Goal: Task Accomplishment & Management: Use online tool/utility

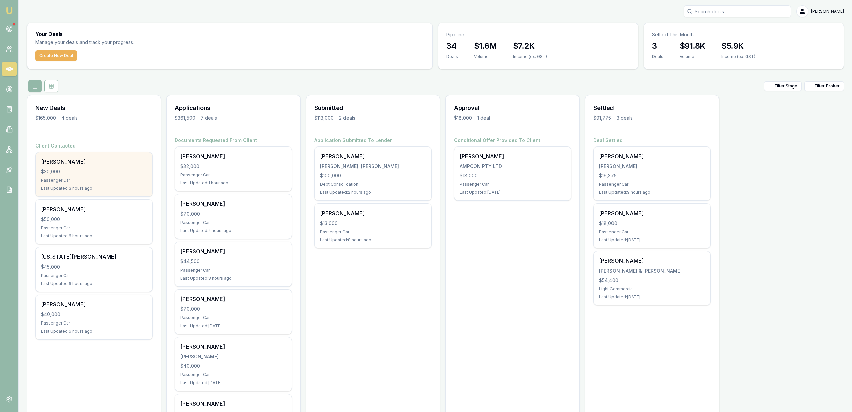
click at [79, 182] on div "Passenger Car" at bounding box center [94, 180] width 106 height 5
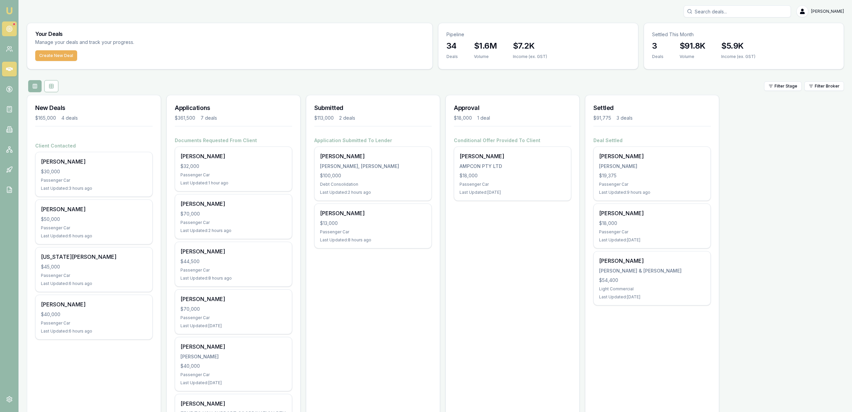
click at [5, 28] on link at bounding box center [9, 28] width 15 height 15
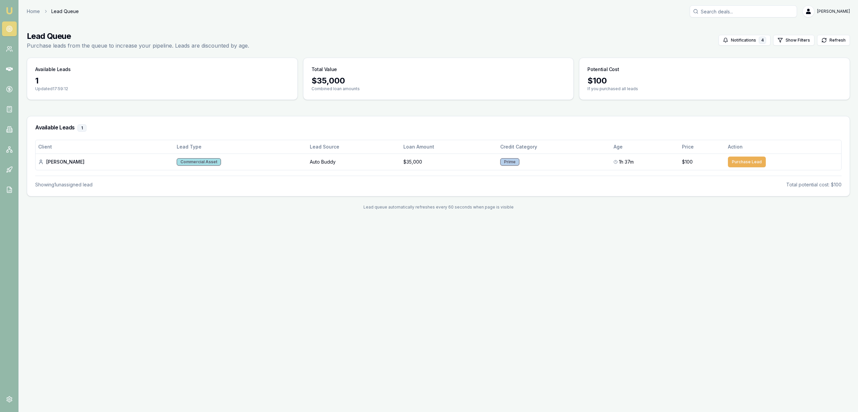
click at [7, 8] on img at bounding box center [9, 11] width 8 height 8
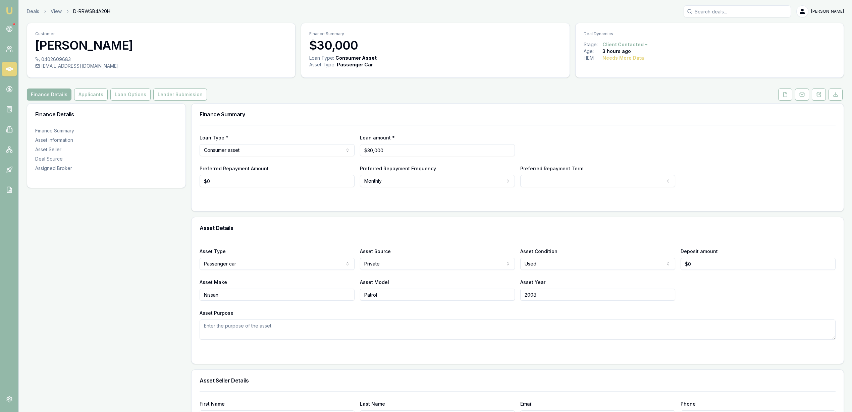
drag, startPoint x: 42, startPoint y: 56, endPoint x: 70, endPoint y: 56, distance: 27.8
click at [70, 56] on div "0402609683" at bounding box center [161, 59] width 252 height 7
drag, startPoint x: 70, startPoint y: 56, endPoint x: 49, endPoint y: 56, distance: 21.1
click at [49, 56] on div "0402609683" at bounding box center [161, 59] width 252 height 7
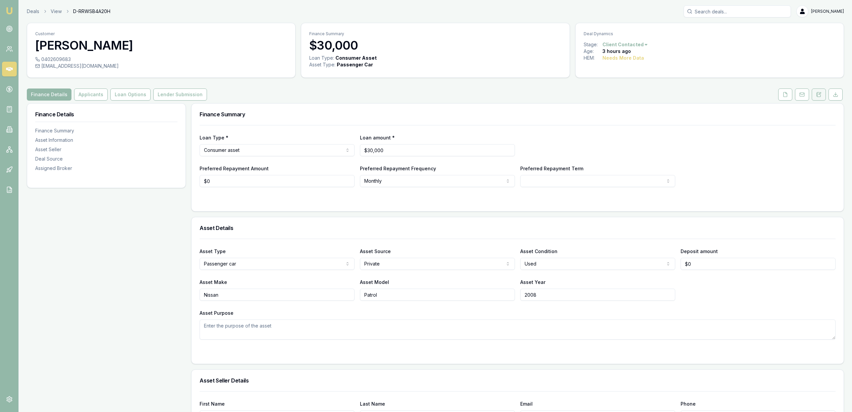
click at [821, 92] on button at bounding box center [819, 95] width 14 height 12
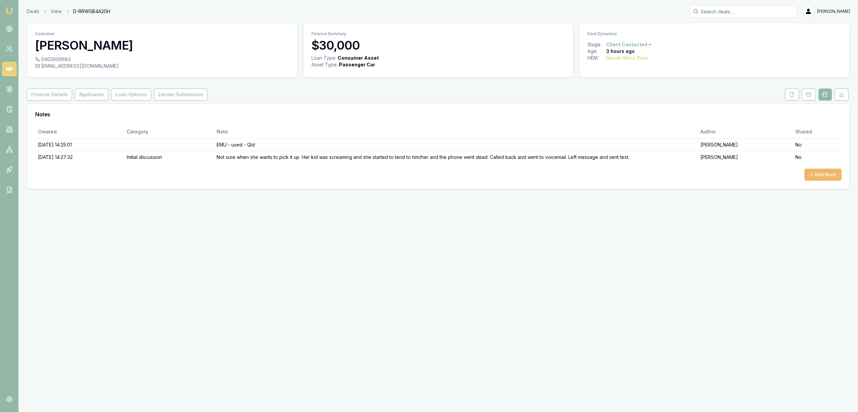
click at [829, 174] on button "+ Add Note" at bounding box center [823, 175] width 37 height 12
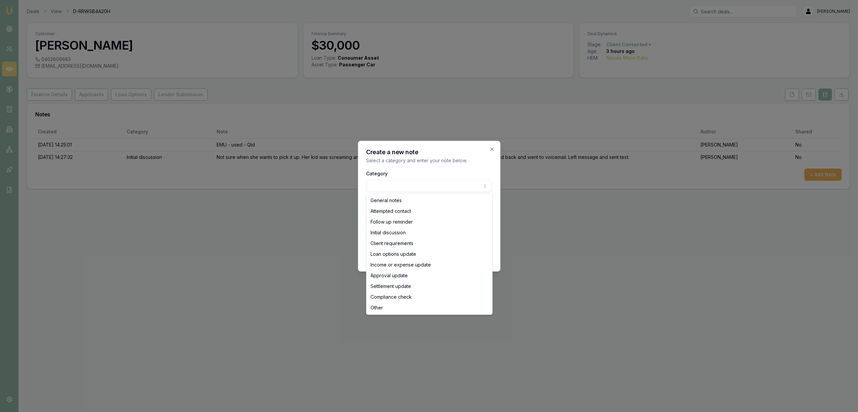
click at [411, 189] on body "Emu Broker Deals View D-RRWSB4A20H Robyn Adams Toggle Menu Customer DANIELLE WA…" at bounding box center [429, 206] width 858 height 412
select select "ATTEMPTED_CONTACT"
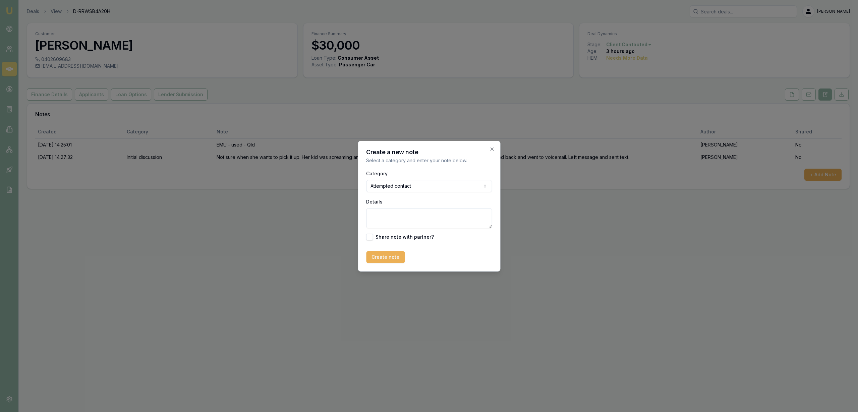
click at [408, 220] on textarea "Details" at bounding box center [429, 218] width 126 height 20
type textarea "D1C2 - LM - sent text."
click at [384, 261] on button "Create note" at bounding box center [385, 257] width 39 height 12
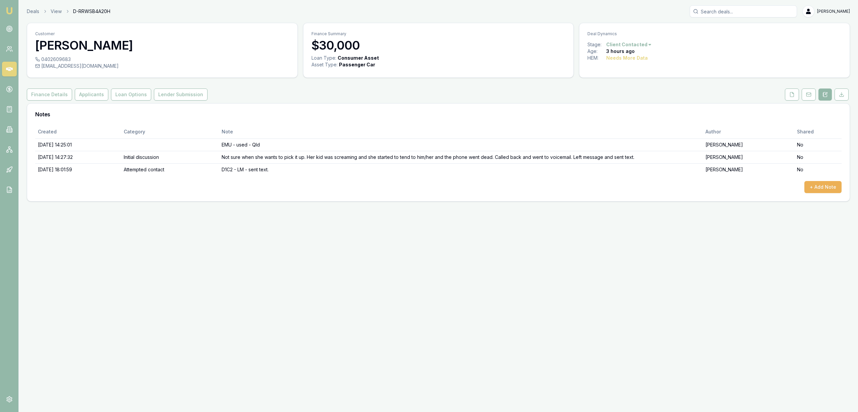
click at [8, 10] on img at bounding box center [9, 11] width 8 height 8
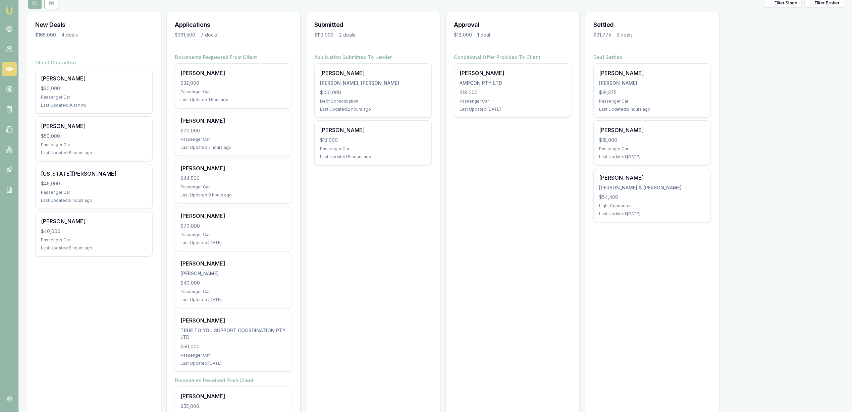
scroll to position [84, 0]
click at [211, 229] on div "Vera Rosyana $70,000 Passenger Car Last Updated: 3 days ago" at bounding box center [233, 228] width 117 height 44
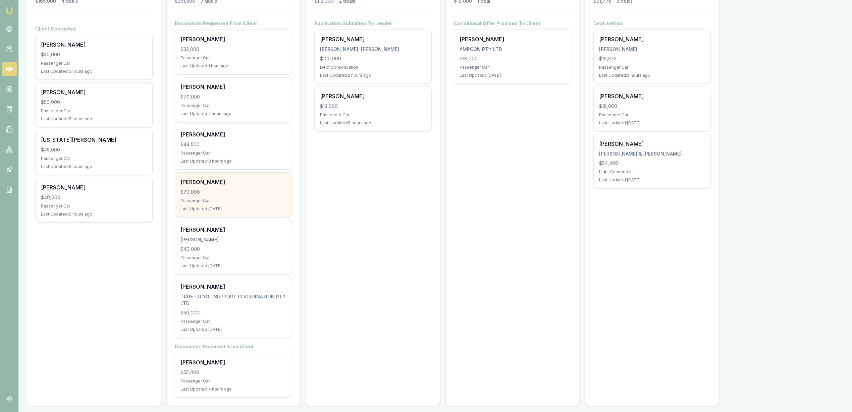
scroll to position [122, 0]
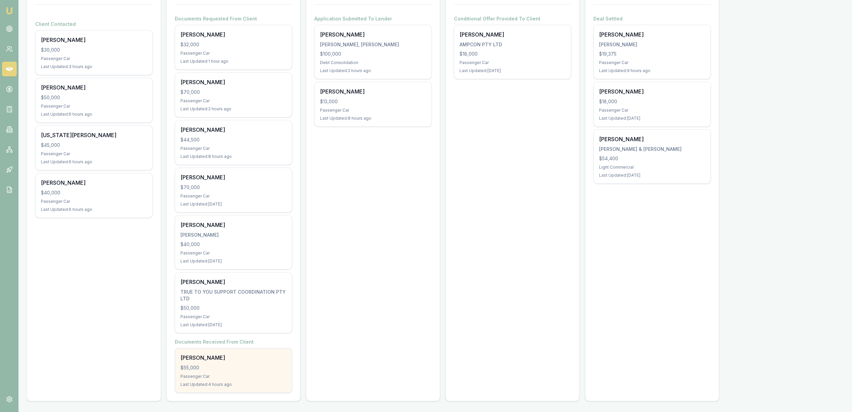
click at [208, 362] on div "Steven Buljubasic $55,000 Passenger Car Last Updated: 4 hours ago" at bounding box center [233, 371] width 117 height 44
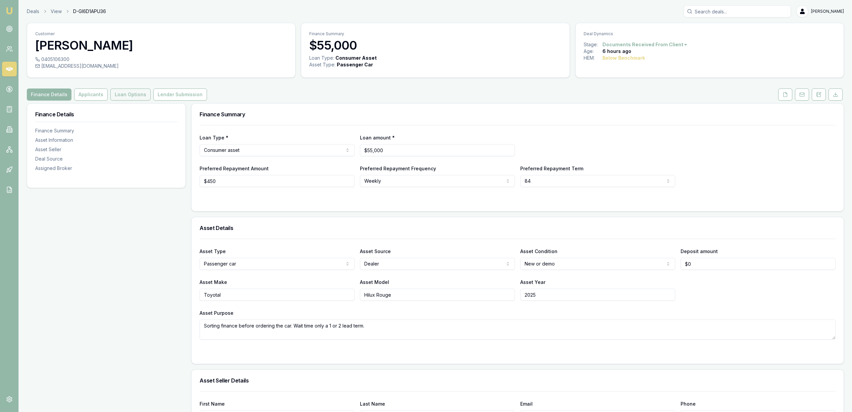
click at [131, 93] on button "Loan Options" at bounding box center [130, 95] width 40 height 12
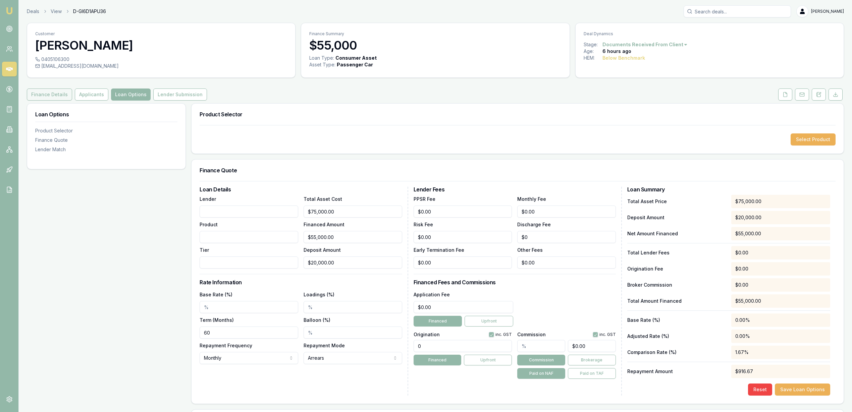
click at [52, 94] on button "Finance Details" at bounding box center [49, 95] width 45 height 12
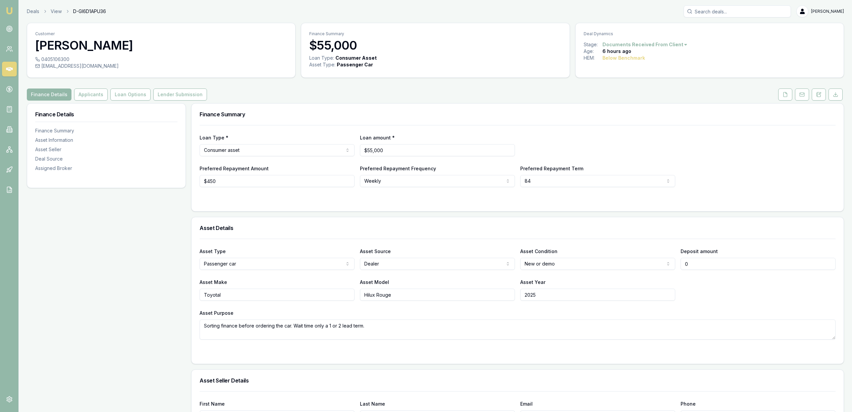
drag, startPoint x: 673, startPoint y: 265, endPoint x: 670, endPoint y: 259, distance: 7.1
click at [670, 266] on div "Asset Type Passenger car Passenger car Electric vehicle Light commercial Carava…" at bounding box center [518, 258] width 636 height 23
type input "$20,000"
click at [757, 302] on div "Asset Type Passenger car Passenger car Electric vehicle Light commercial Carava…" at bounding box center [518, 289] width 636 height 101
click at [361, 327] on textarea "Sorting finance before ordering the car. Wait time only a 1 or 2 lead term." at bounding box center [518, 330] width 636 height 20
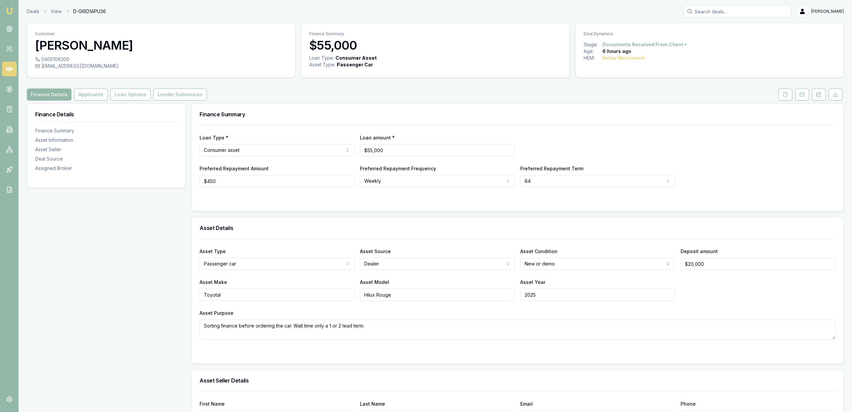
click at [362, 324] on textarea "Sorting finance before ordering the car. Wait time only a 1 or 2 lead term." at bounding box center [518, 330] width 636 height 20
click at [365, 324] on textarea "Sorting finance before ordering the car. Wait time only a 1 or 2 months." at bounding box center [518, 330] width 636 height 20
type textarea "Sorting finance before ordering the car. Wait time only a 1 or 2 months."
click at [364, 352] on div at bounding box center [518, 353] width 636 height 5
click at [340, 353] on div at bounding box center [518, 353] width 636 height 5
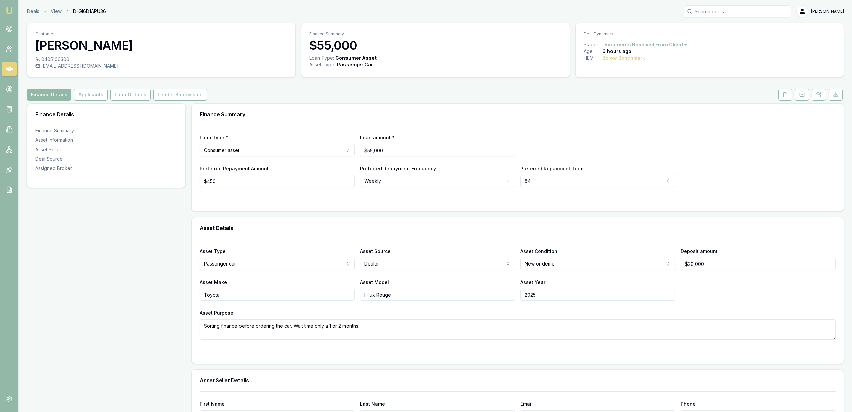
click at [336, 352] on div at bounding box center [518, 353] width 636 height 5
click at [94, 96] on button "Applicants" at bounding box center [91, 95] width 34 height 12
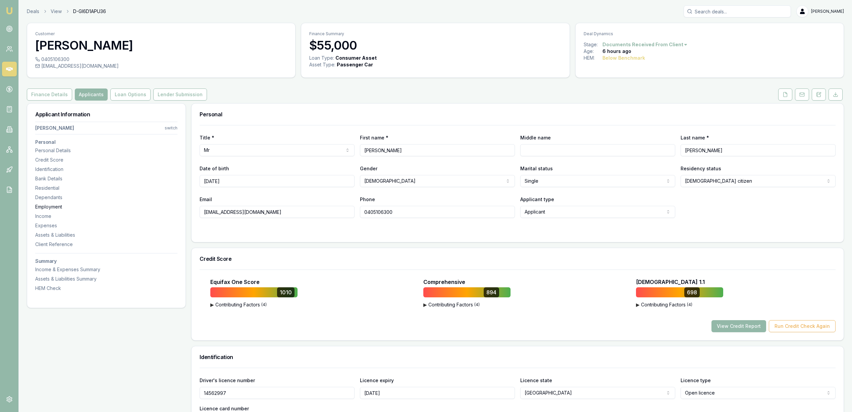
click at [49, 207] on div "Employment" at bounding box center [106, 207] width 142 height 7
click at [784, 97] on icon at bounding box center [786, 94] width 4 height 4
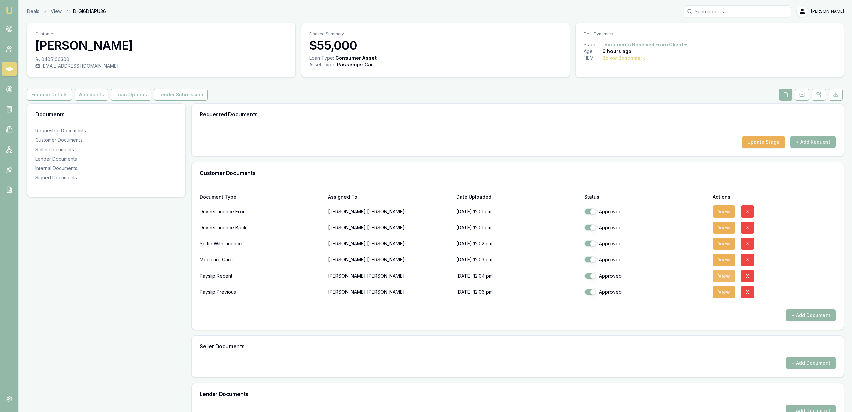
click at [722, 274] on button "View" at bounding box center [724, 276] width 22 height 12
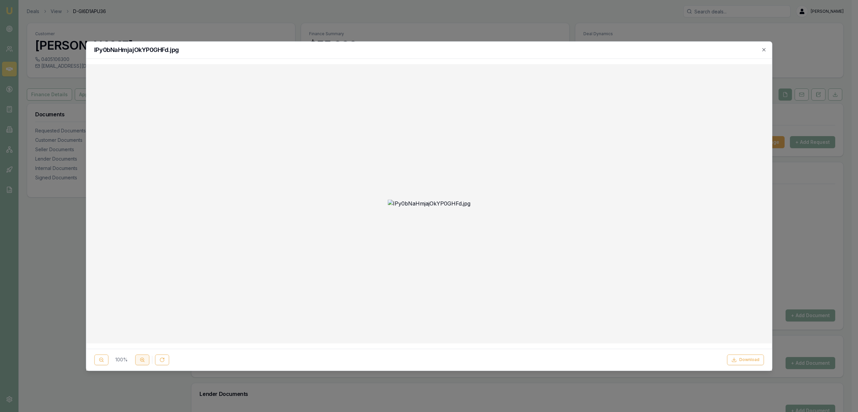
click at [142, 357] on button at bounding box center [142, 360] width 14 height 11
click at [763, 49] on icon "button" at bounding box center [763, 49] width 3 height 3
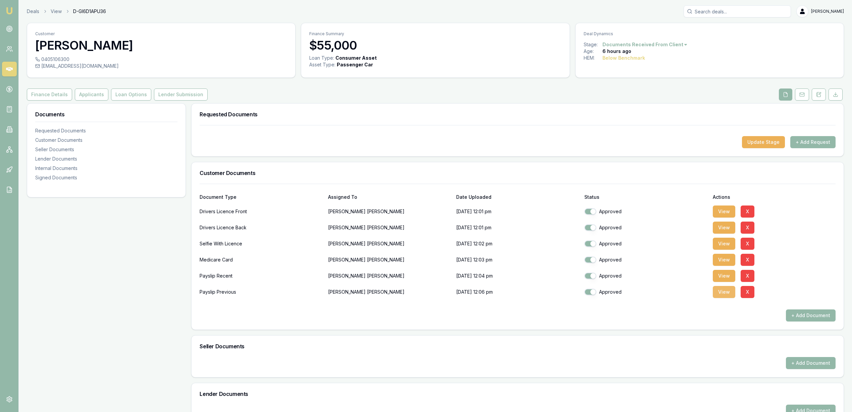
click at [725, 295] on button "View" at bounding box center [724, 292] width 22 height 12
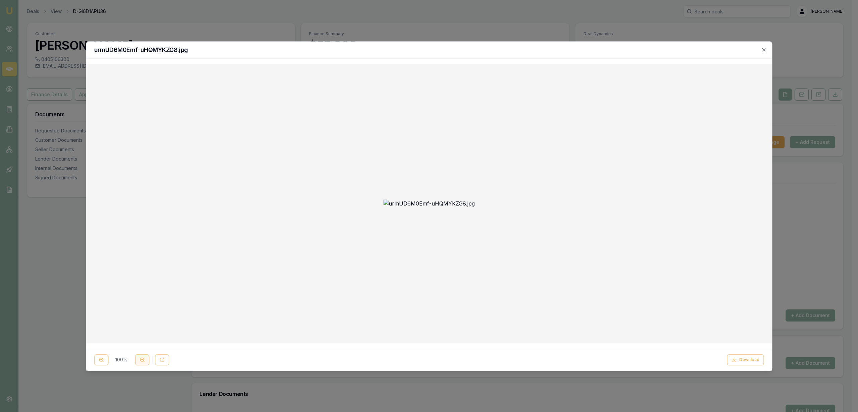
click at [143, 361] on circle at bounding box center [142, 360] width 4 height 4
click at [765, 51] on icon "button" at bounding box center [763, 49] width 5 height 5
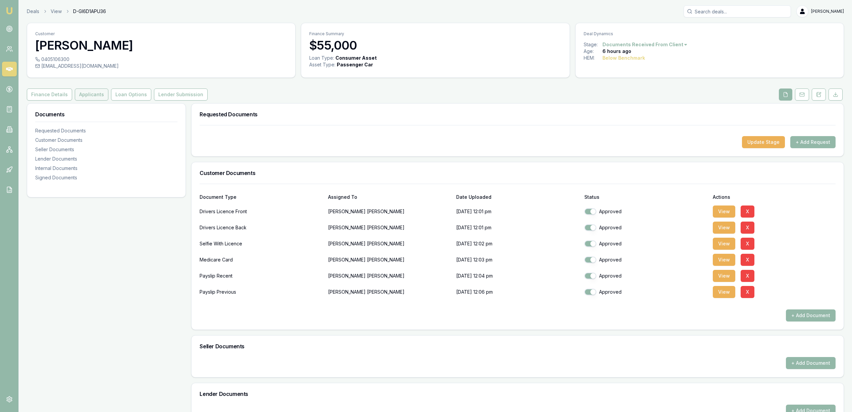
click at [99, 95] on button "Applicants" at bounding box center [92, 95] width 34 height 12
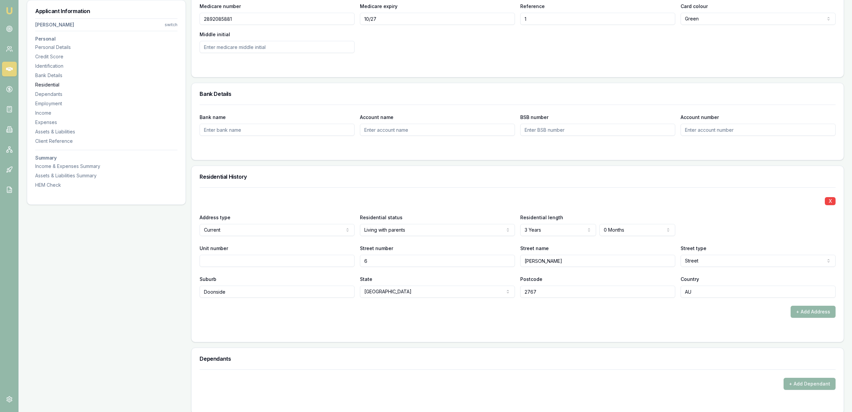
scroll to position [419, 0]
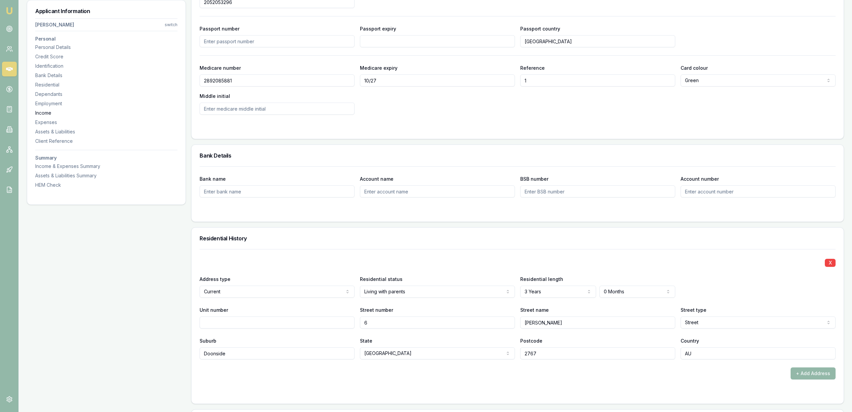
click at [49, 112] on div "Income" at bounding box center [106, 113] width 142 height 7
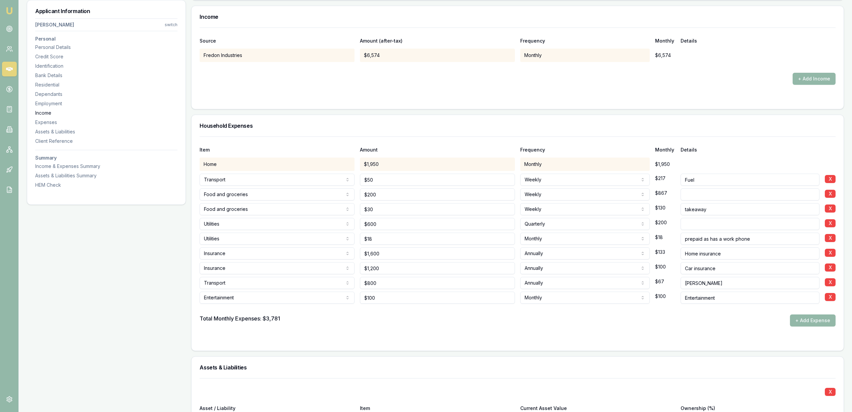
scroll to position [1387, 0]
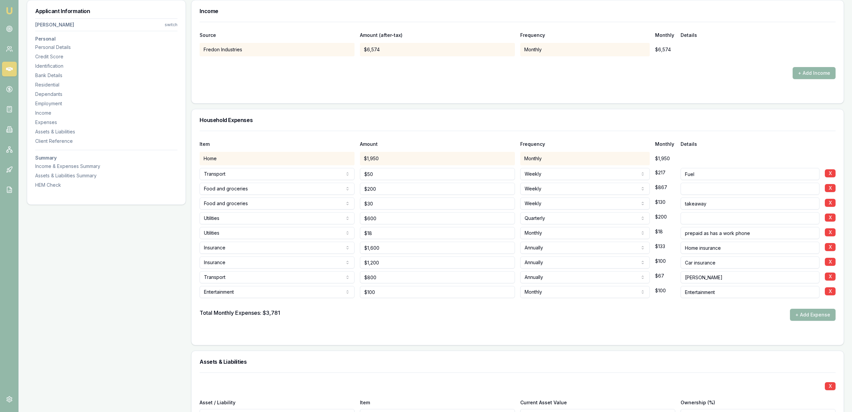
click at [145, 250] on div "Applicant Information Steven Buljubasic switch Personal Personal Details Credit…" at bounding box center [106, 144] width 159 height 2855
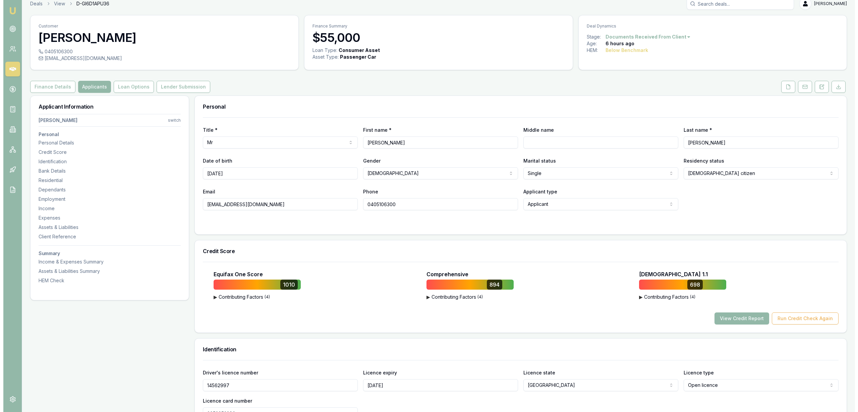
scroll to position [0, 0]
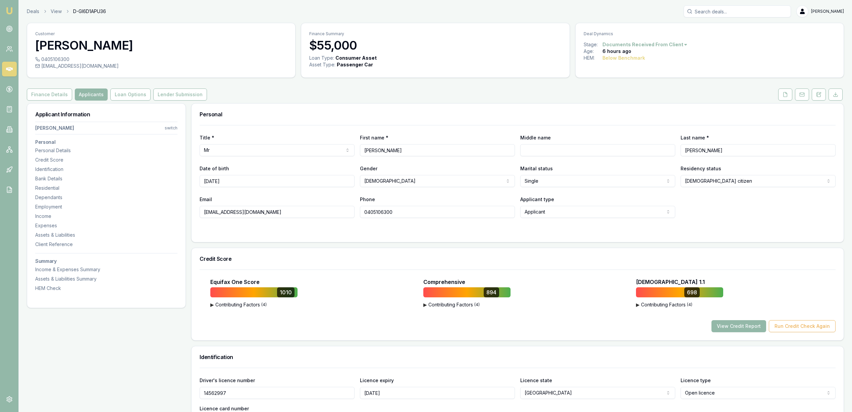
drag, startPoint x: 412, startPoint y: 211, endPoint x: 338, endPoint y: 209, distance: 74.1
click at [338, 210] on div "Email steviebtri@gmail.com Phone 0405106300 Applicant type Applicant Applicant …" at bounding box center [518, 206] width 636 height 23
click at [816, 97] on button at bounding box center [819, 95] width 14 height 12
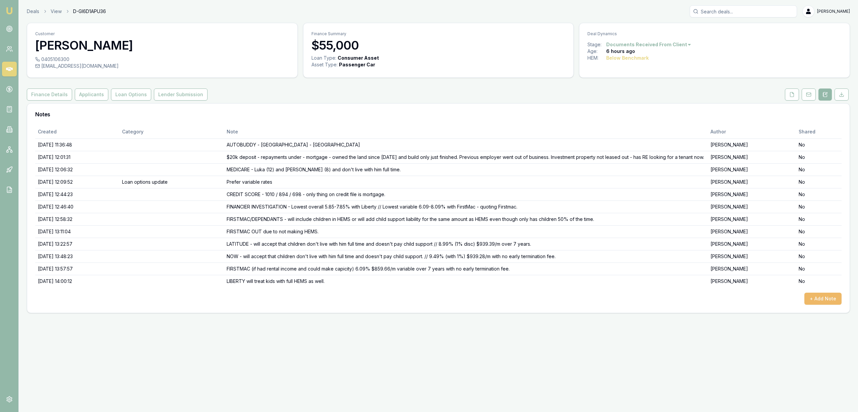
click at [833, 301] on button "+ Add Note" at bounding box center [823, 299] width 37 height 12
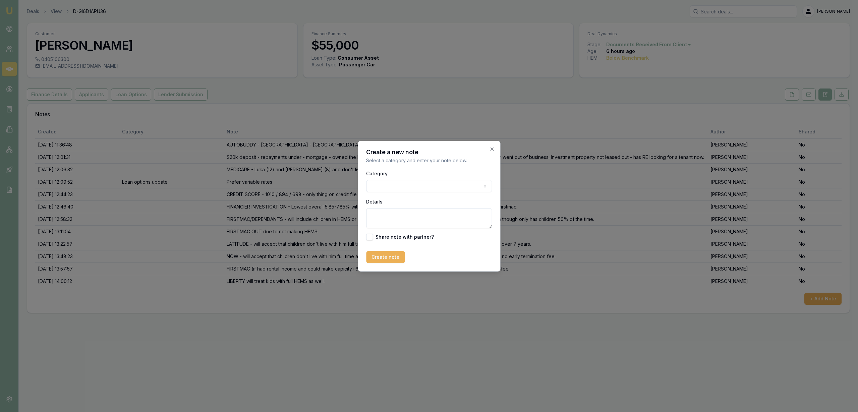
click at [381, 186] on body "Emu Broker Deals View D-GI6D1APU36 Robyn Adams Toggle Menu Customer Steven Bulj…" at bounding box center [429, 206] width 858 height 412
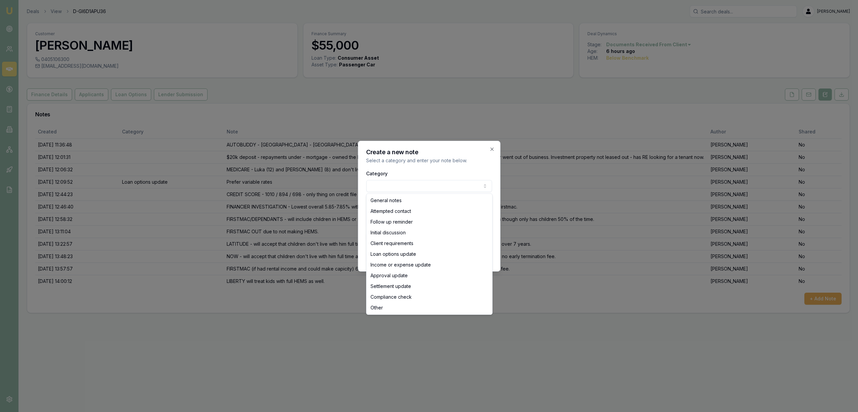
select select "LOAN_OPTIONS_UPDATE"
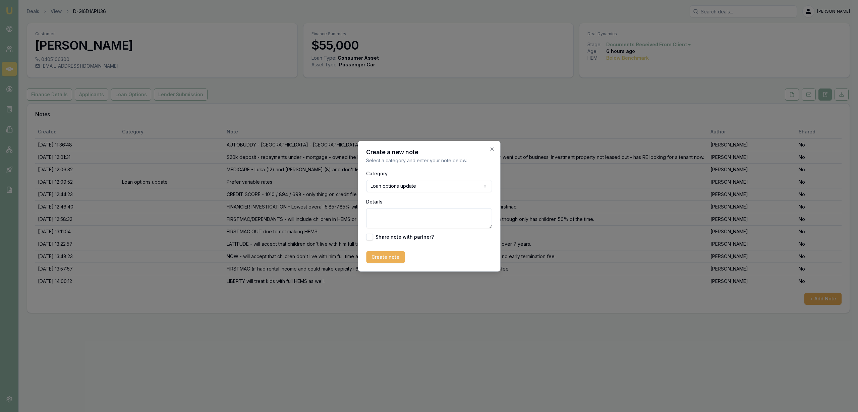
click at [390, 218] on textarea "Details" at bounding box center [429, 218] width 126 height 20
type textarea "G"
type textarea "o"
type textarea "PUTTING ON HOLD - spoke to Steve and going to put on hold until get tennants in…"
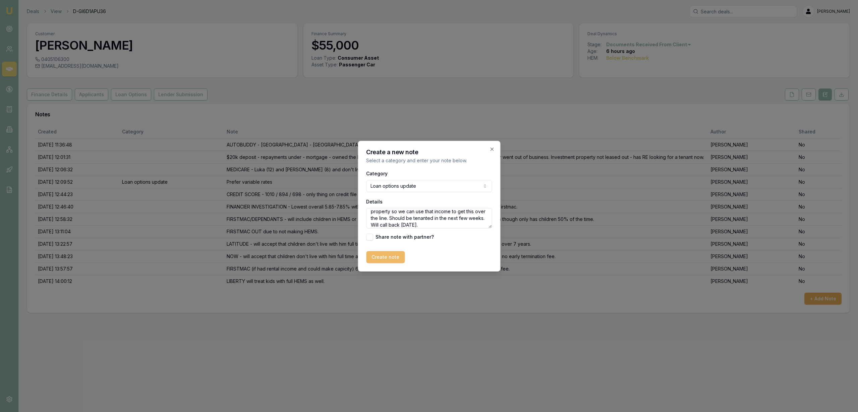
click at [383, 260] on button "Create note" at bounding box center [385, 257] width 39 height 12
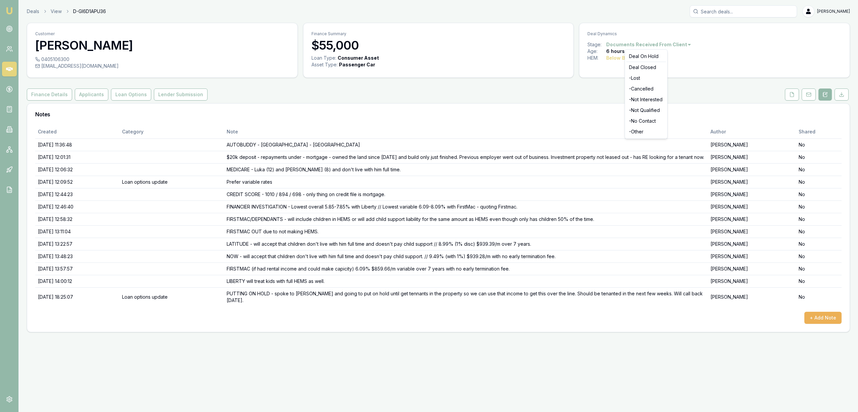
click at [666, 46] on html "Emu Broker Deals View D-GI6D1APU36 Robyn Adams Toggle Menu Customer Steven Bulj…" at bounding box center [429, 206] width 858 height 412
click at [648, 55] on div "Deal On Hold" at bounding box center [647, 56] width 40 height 11
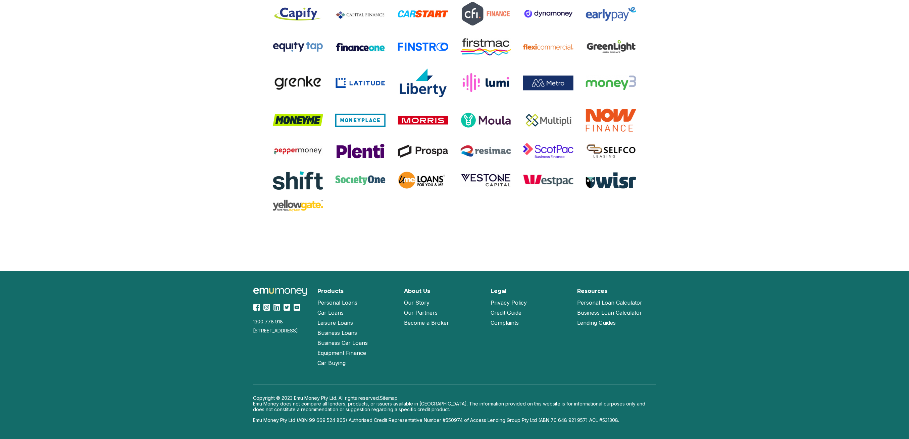
scroll to position [1283, 0]
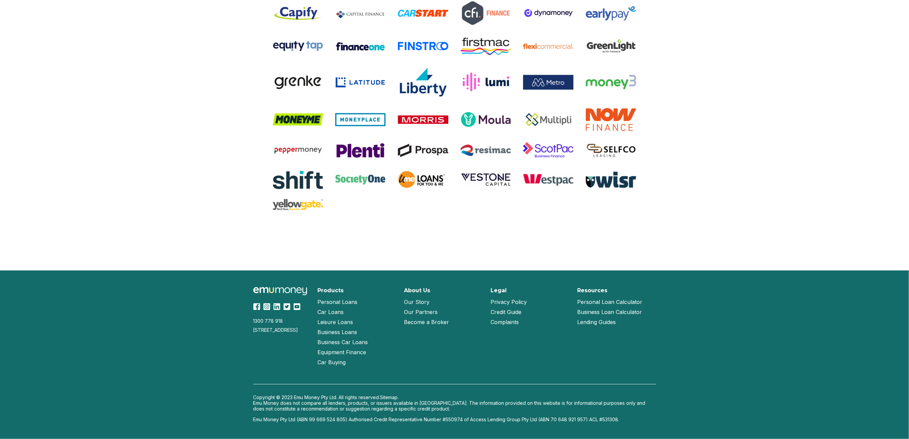
click at [420, 302] on link "Our Story" at bounding box center [416, 302] width 25 height 10
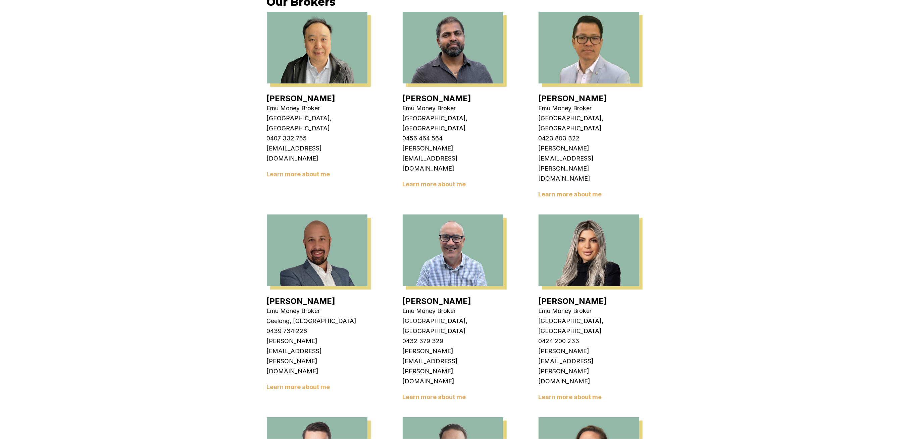
scroll to position [313, 0]
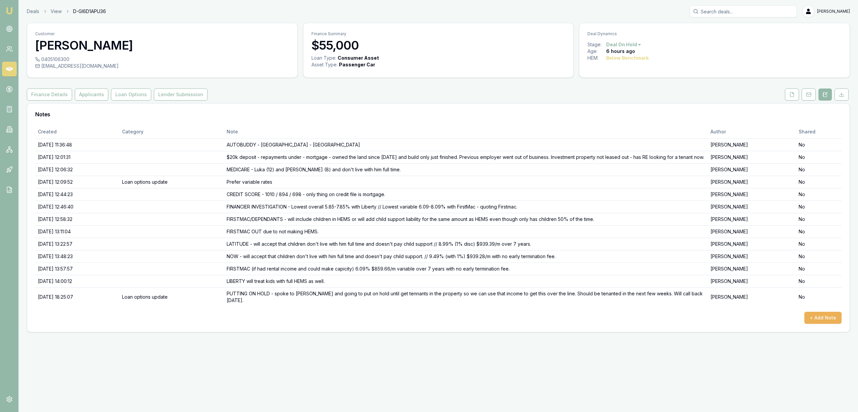
click at [12, 9] on img at bounding box center [9, 11] width 8 height 8
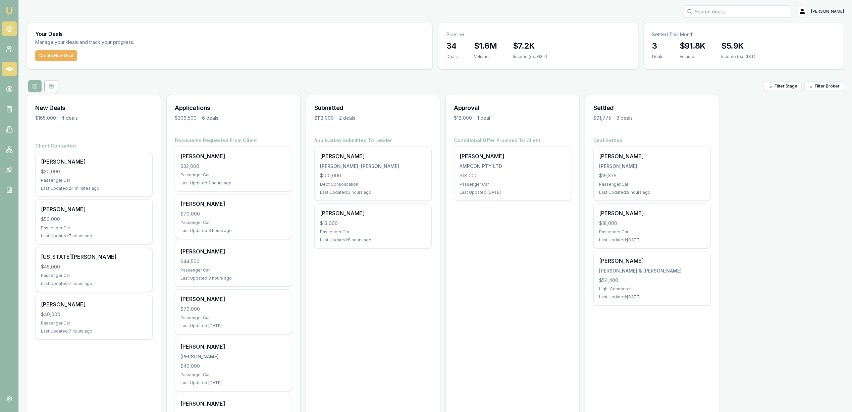
click at [8, 28] on icon at bounding box center [9, 28] width 7 height 7
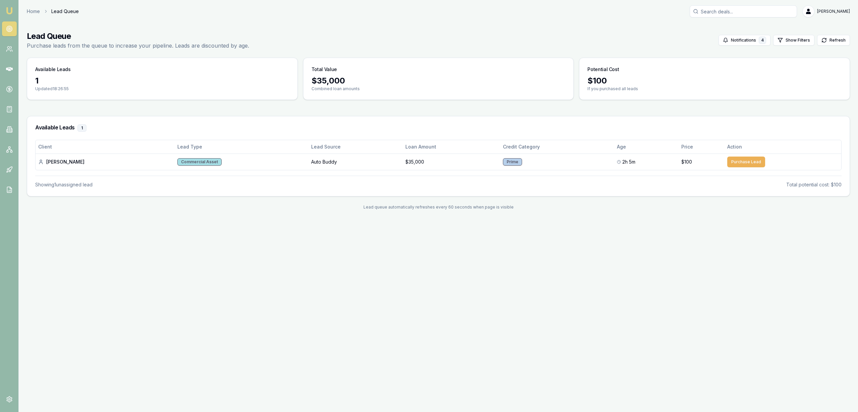
click at [11, 13] on img at bounding box center [9, 11] width 8 height 8
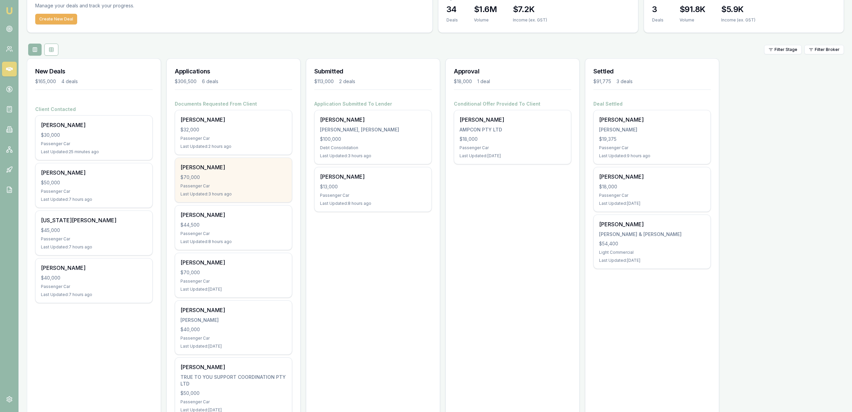
scroll to position [67, 0]
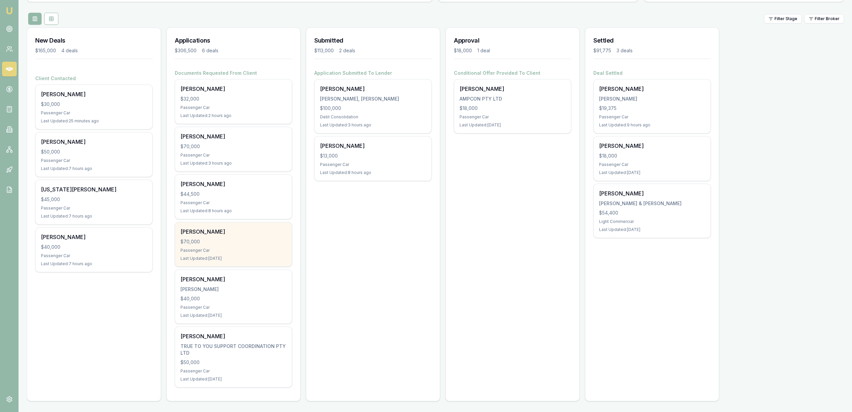
click at [217, 238] on div "$70,000" at bounding box center [233, 241] width 106 height 7
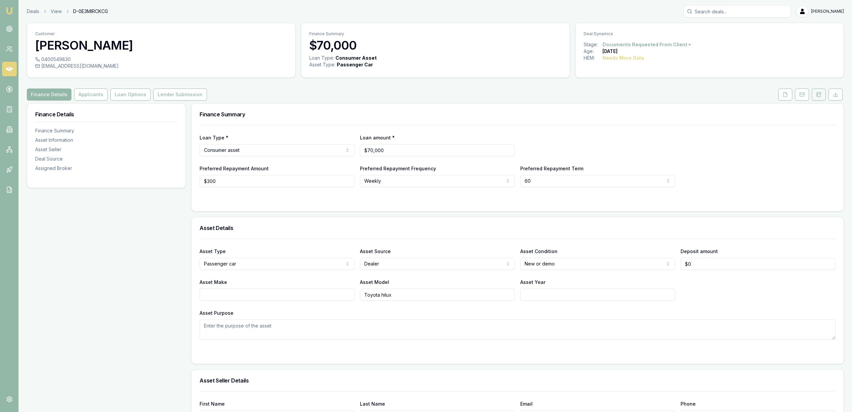
click at [821, 92] on icon at bounding box center [818, 94] width 5 height 5
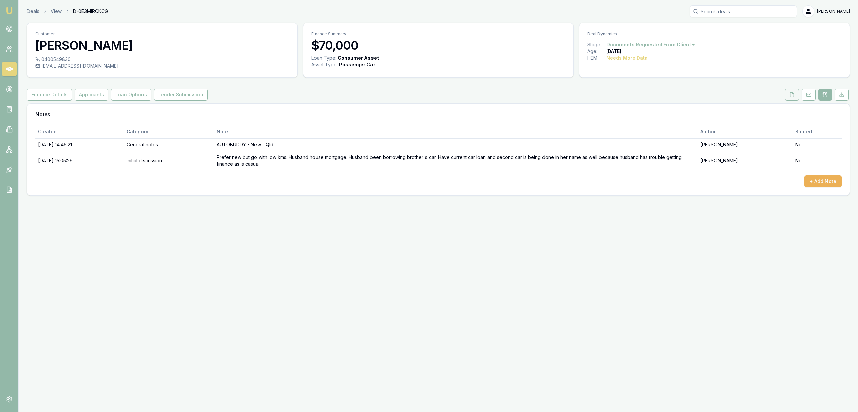
click at [796, 95] on button at bounding box center [792, 95] width 14 height 12
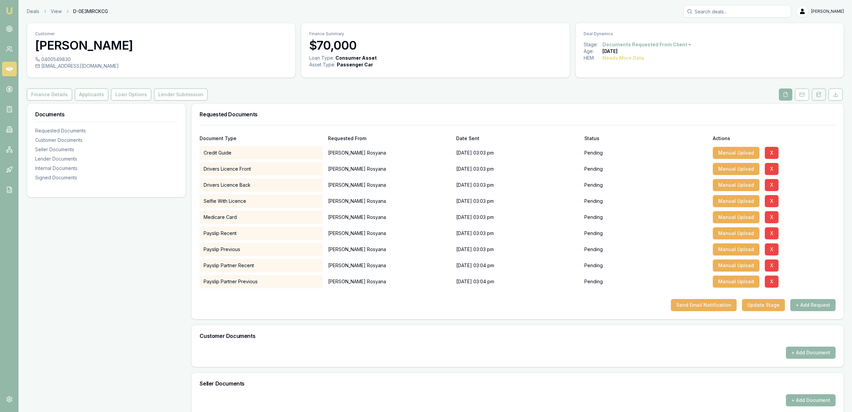
click at [821, 96] on icon at bounding box center [819, 94] width 4 height 4
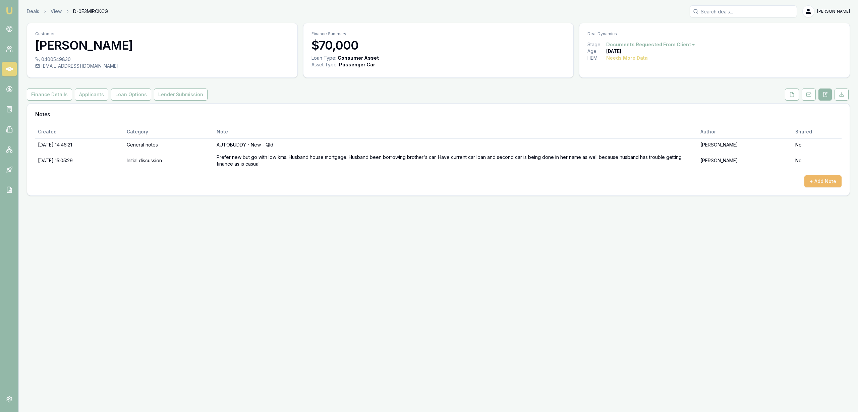
click at [826, 179] on button "+ Add Note" at bounding box center [823, 181] width 37 height 12
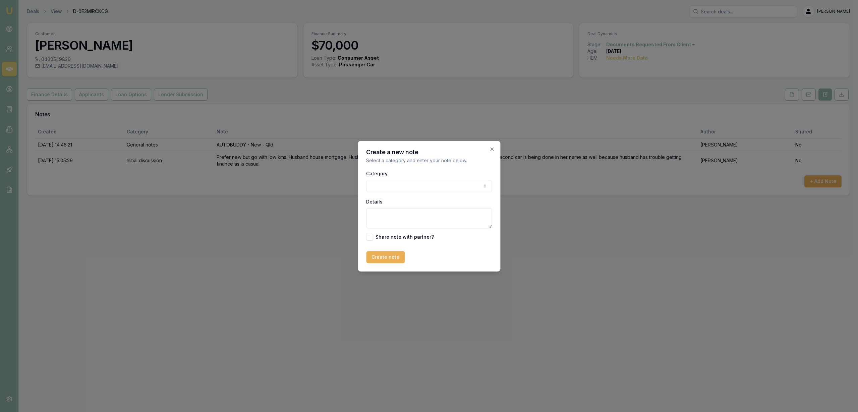
click at [394, 186] on body "Emu Broker Deals View D-0E3MIRCKCG Robyn Adams Toggle Menu Customer Vera Rosyan…" at bounding box center [429, 206] width 858 height 412
click at [389, 187] on body "Emu Broker Deals View D-0E3MIRCKCG Robyn Adams Toggle Menu Customer Vera Rosyan…" at bounding box center [429, 206] width 858 height 412
click at [383, 214] on textarea "Details" at bounding box center [429, 218] width 126 height 20
type textarea "O"
type textarea "DOCS NOT RECEIVED - reminder sent."
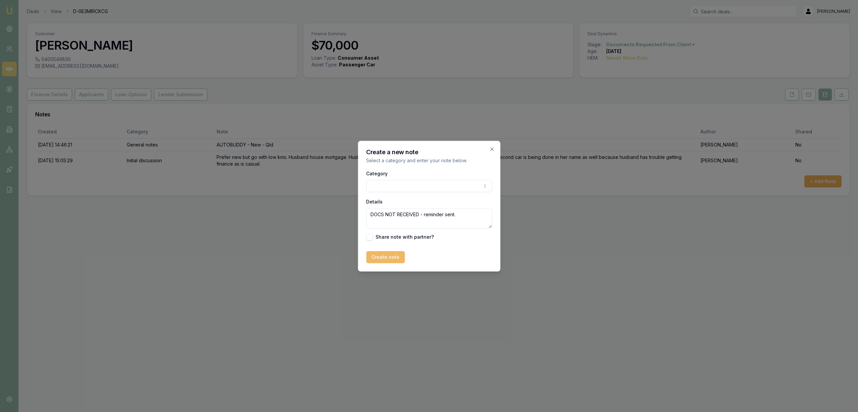
click at [395, 257] on button "Create note" at bounding box center [385, 257] width 39 height 12
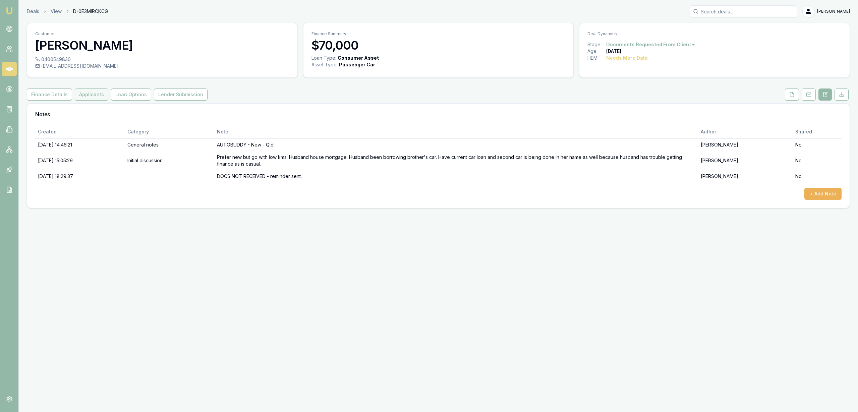
click at [80, 95] on button "Applicants" at bounding box center [92, 95] width 34 height 12
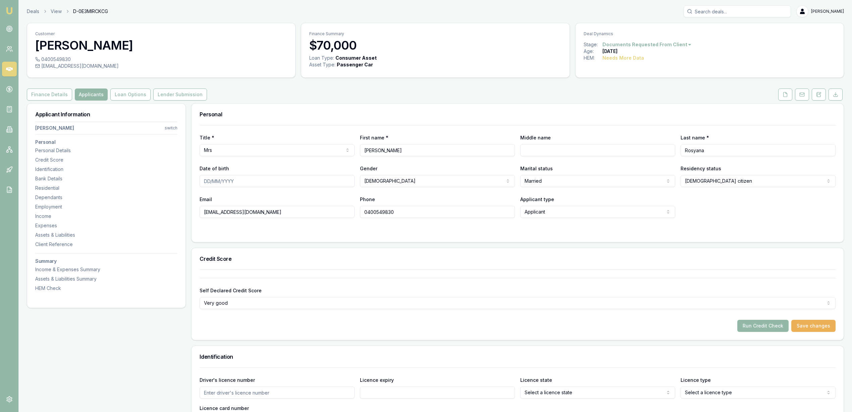
click at [10, 10] on img at bounding box center [9, 11] width 8 height 8
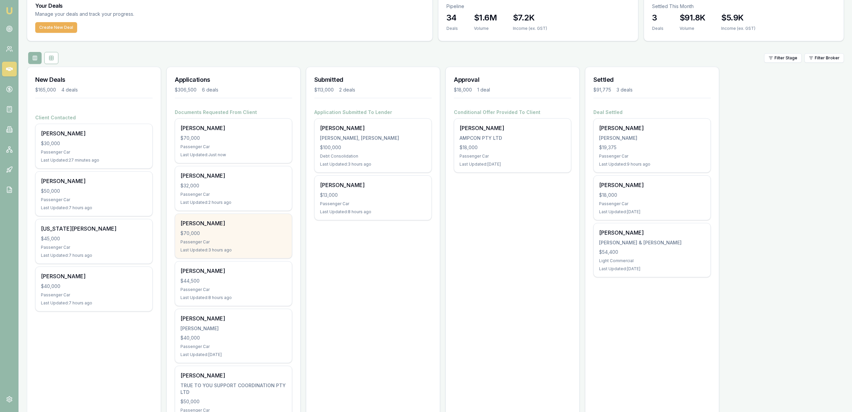
scroll to position [42, 0]
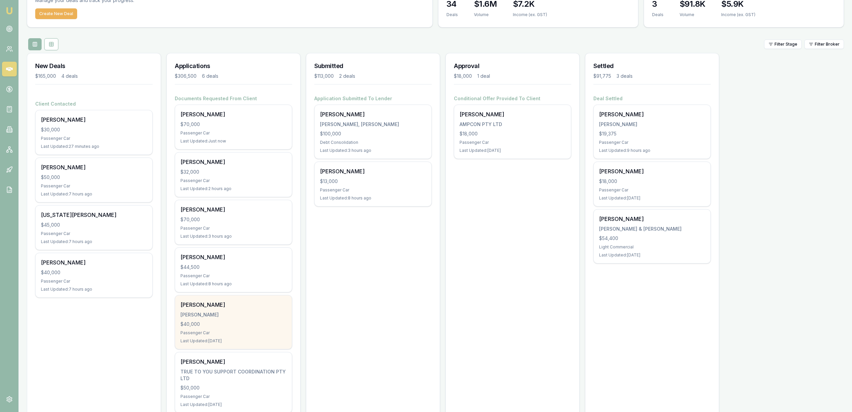
click at [215, 320] on div "Annabelle Isaac ISAAC, ANNABELLE $40,000 Passenger Car Last Updated: 3 days ago" at bounding box center [233, 323] width 117 height 54
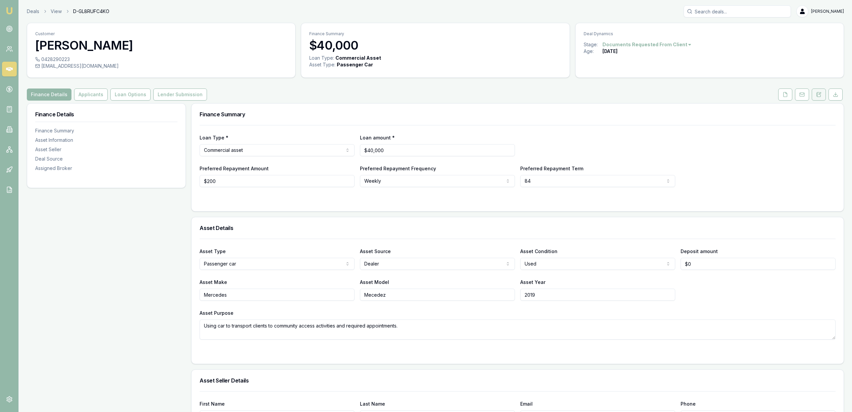
click at [814, 93] on button at bounding box center [819, 95] width 14 height 12
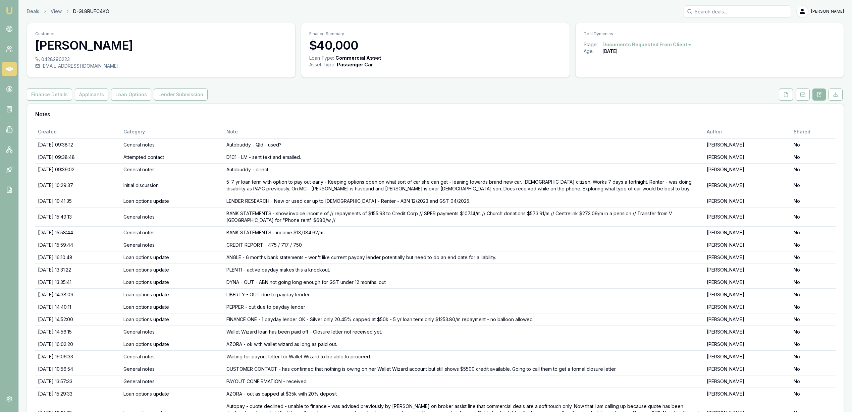
click at [6, 9] on img at bounding box center [9, 11] width 8 height 8
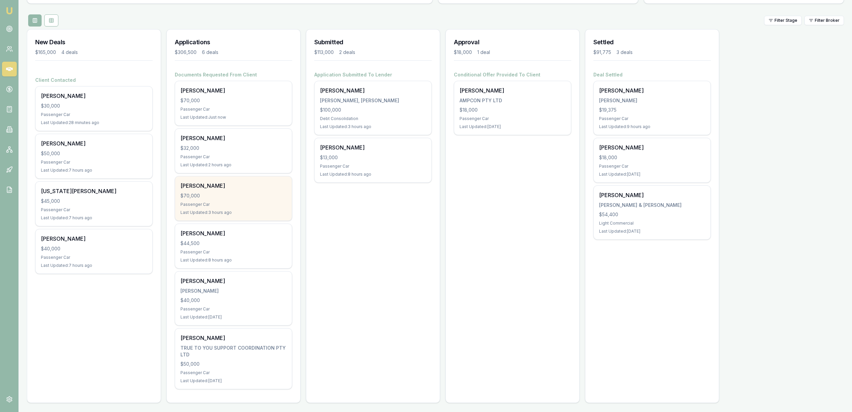
scroll to position [67, 0]
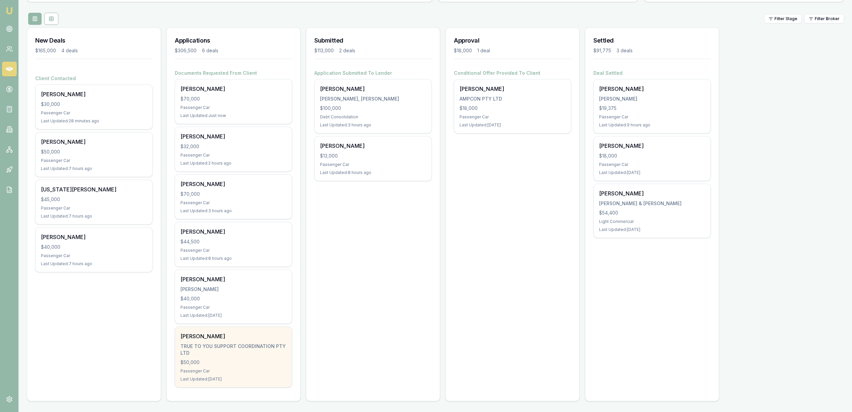
click at [245, 358] on div "[PERSON_NAME] TRUE TO YOU SUPPORT COORDINATION PTY LTD $50,000 Passenger Car La…" at bounding box center [233, 357] width 117 height 60
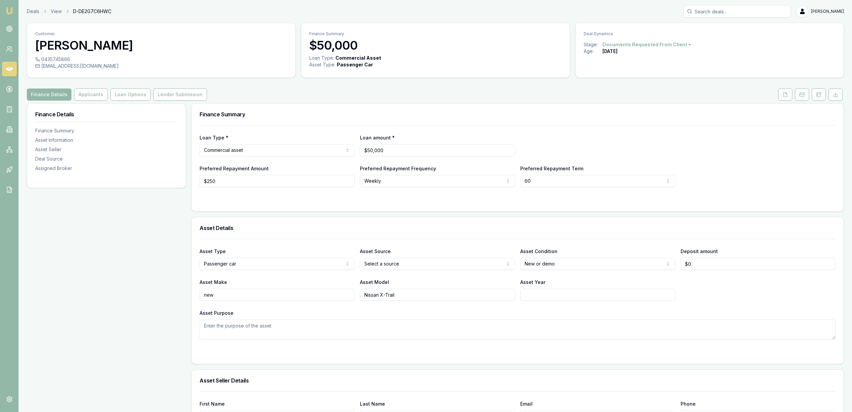
click at [134, 247] on div "Finance Details Finance Summary Asset Information Asset Seller Deal Source Assi…" at bounding box center [106, 414] width 159 height 622
click at [654, 46] on html "Emu Broker Deals View D-DE2G7C6HWC [PERSON_NAME] Toggle Menu Customer [PERSON_N…" at bounding box center [426, 206] width 852 height 412
click at [645, 57] on div "Deal On Hold" at bounding box center [644, 56] width 40 height 11
drag, startPoint x: 10, startPoint y: 12, endPoint x: 29, endPoint y: 0, distance: 21.9
click at [10, 12] on img at bounding box center [9, 11] width 8 height 8
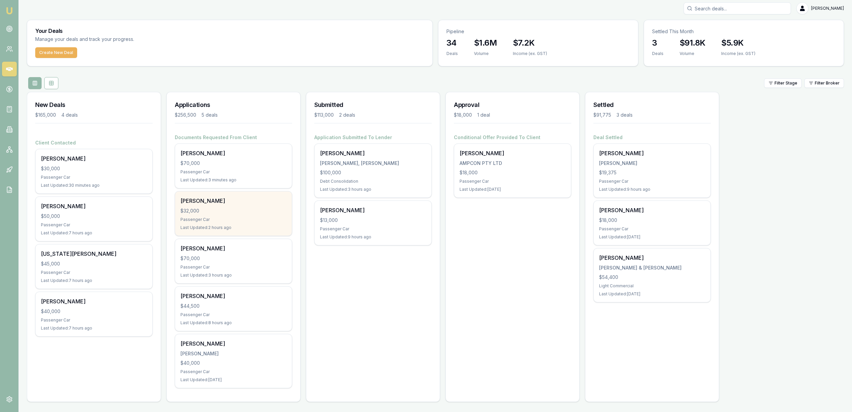
scroll to position [4, 0]
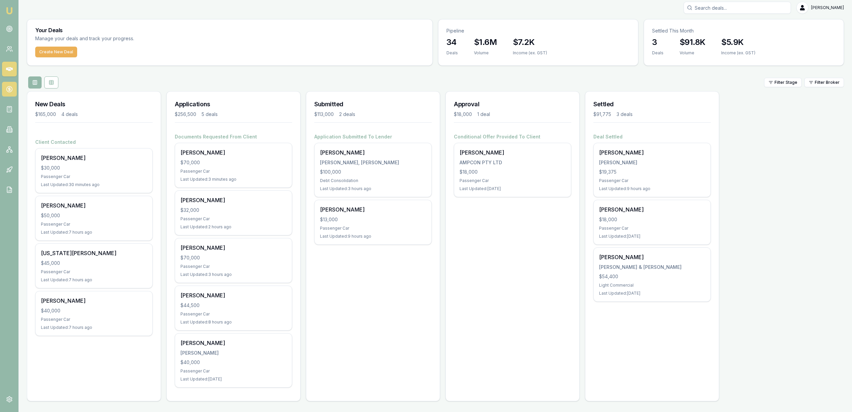
click at [10, 88] on icon at bounding box center [9, 89] width 7 height 7
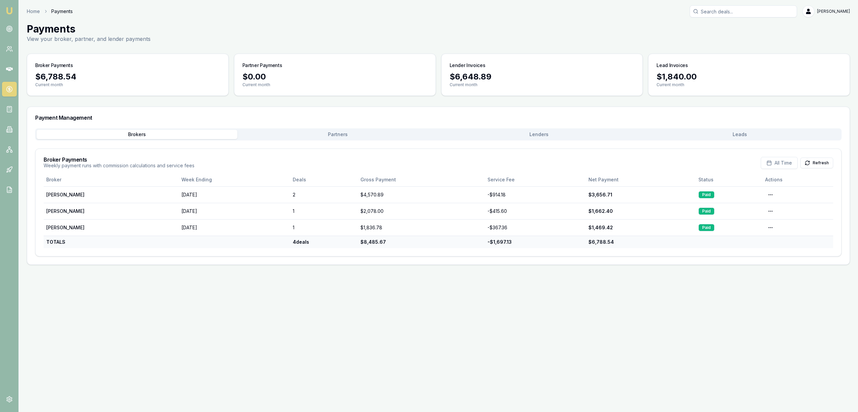
click at [730, 135] on button "Leads" at bounding box center [740, 134] width 201 height 9
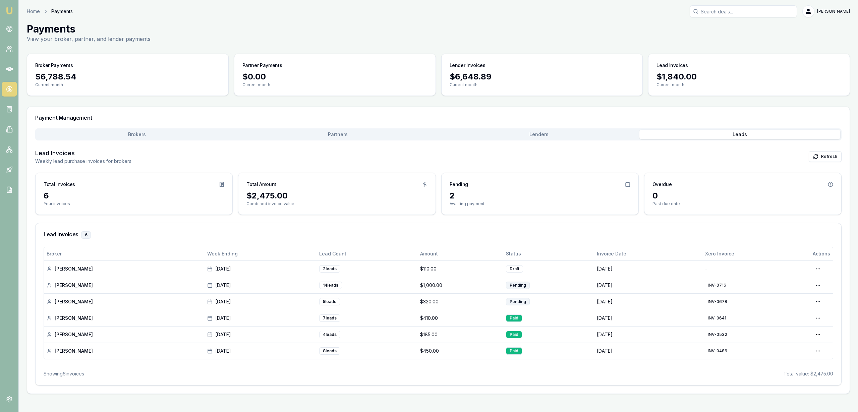
click at [519, 135] on button "Lenders" at bounding box center [539, 134] width 201 height 9
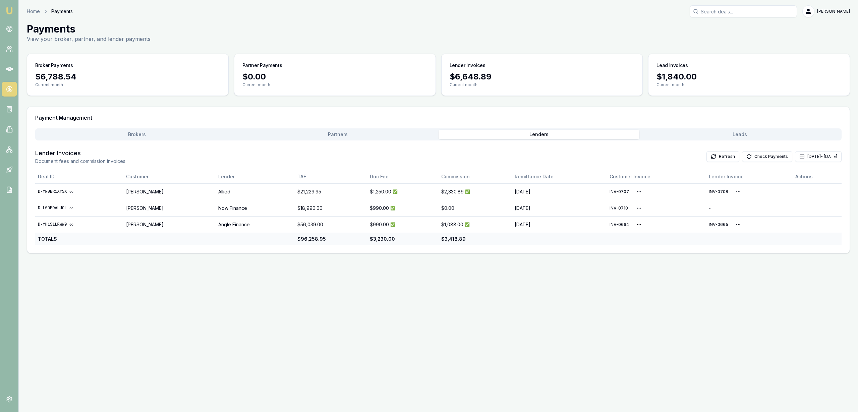
click at [318, 136] on button "Partners" at bounding box center [337, 134] width 201 height 9
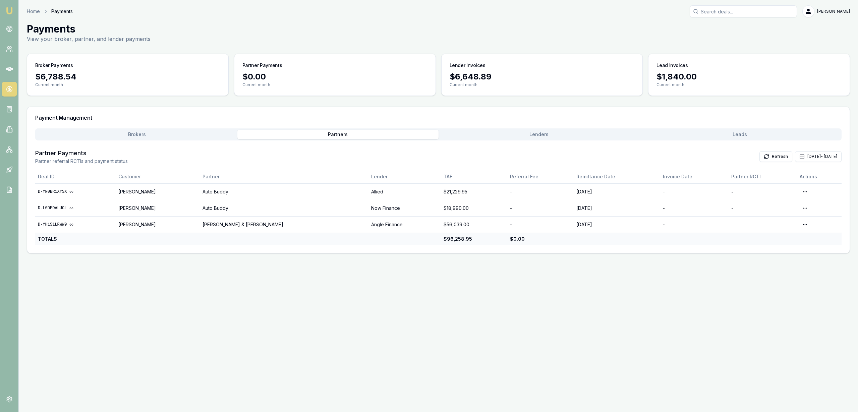
click at [172, 135] on button "Brokers" at bounding box center [137, 134] width 201 height 9
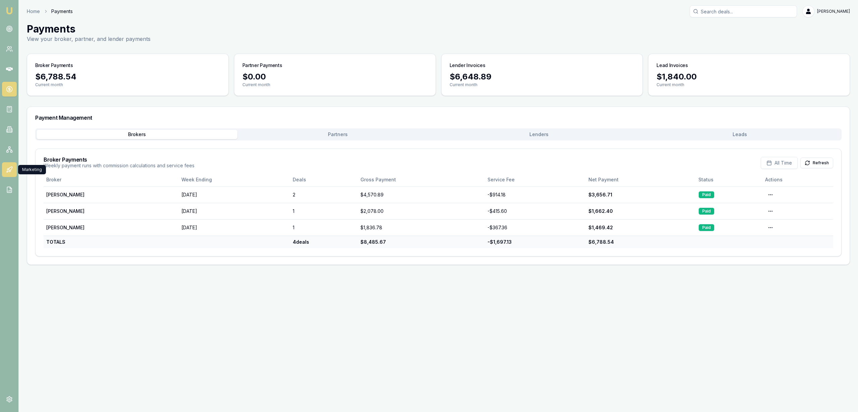
click at [8, 169] on icon at bounding box center [9, 169] width 7 height 7
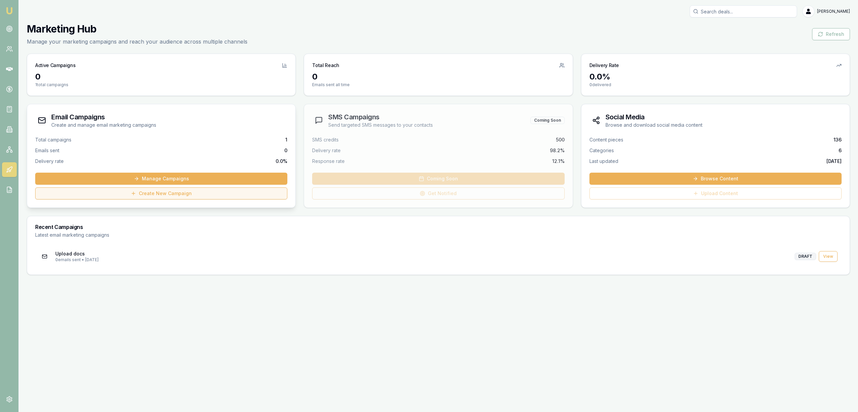
click at [162, 190] on link "Create New Campaign" at bounding box center [161, 194] width 252 height 12
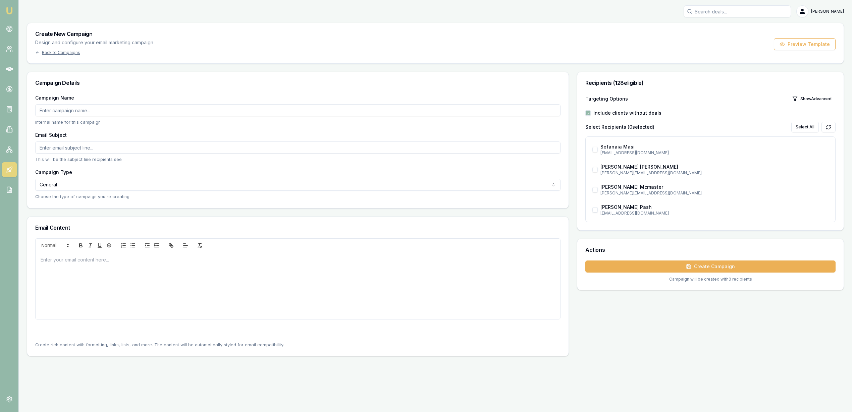
click at [115, 110] on input "Campaign Name" at bounding box center [297, 110] width 525 height 12
type input "Flex"
click at [118, 152] on input "Email Subject" at bounding box center [297, 148] width 525 height 12
click at [70, 149] on input "🌞[PERSON_NAME]'s out - 💪🏻 guns out!" at bounding box center [297, 148] width 525 height 12
type input "🌞[PERSON_NAME]'s out 💪🏻 guns out!"
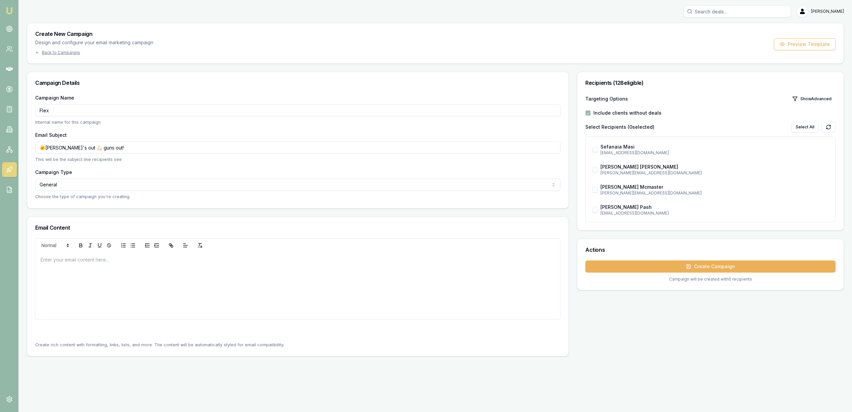
click at [58, 263] on div at bounding box center [298, 285] width 525 height 67
click at [819, 94] on button "Show Advanced" at bounding box center [811, 99] width 47 height 11
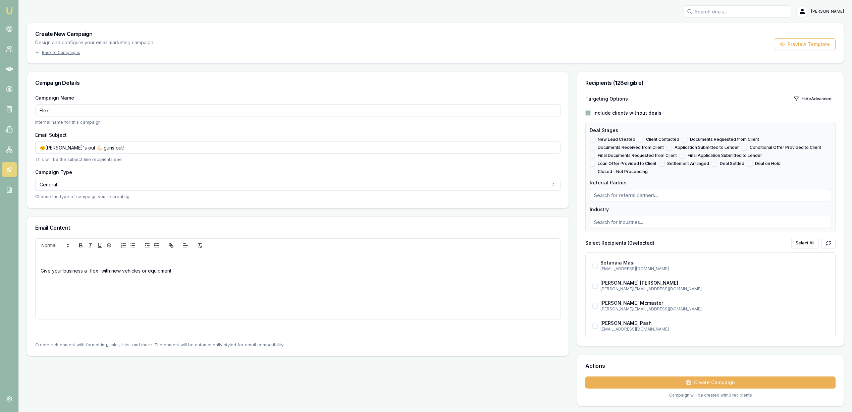
click at [605, 216] on input at bounding box center [711, 222] width 242 height 12
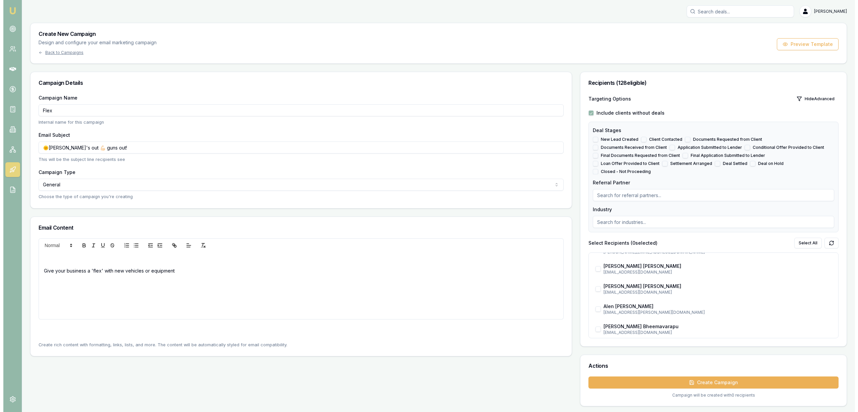
scroll to position [294, 0]
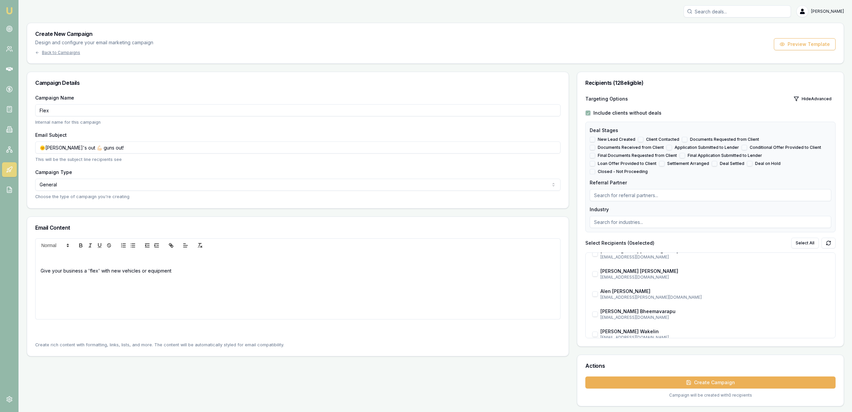
click at [102, 270] on p "Give your business a 'flex' with new vehicles or equipment" at bounding box center [298, 270] width 515 height 7
click at [194, 272] on p "Give your business a 'flex'💪🏻with new vehicles or equipment" at bounding box center [298, 270] width 515 height 7
click at [81, 282] on p "We have finance" at bounding box center [298, 281] width 515 height 7
click at [62, 283] on p "We have finance" at bounding box center [298, 281] width 515 height 7
click at [128, 283] on p "We have commercial finance" at bounding box center [298, 281] width 515 height 7
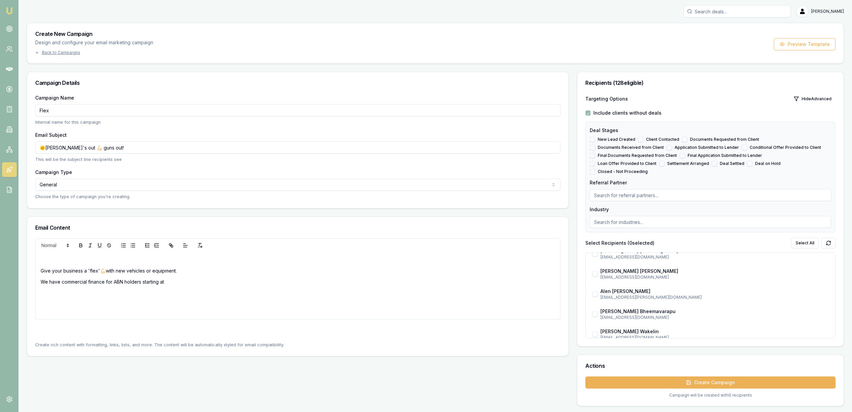
click at [175, 282] on p "We have commercial finance for ABN holders starting at" at bounding box center [298, 281] width 515 height 7
click at [62, 283] on p "We have commercial finance for ABN holders starting at 5.99%" at bounding box center [298, 281] width 515 height 7
click at [203, 279] on p "We have low doc commercial finance for ABN holders starting at 5.99%" at bounding box center [298, 281] width 515 height 7
click at [181, 270] on p "Give your business a 'flex'💪🏻with new vehicles or equipment." at bounding box center [298, 270] width 515 height 7
click at [53, 309] on div "Give your business a 'flex'💪🏻with new vehicles or equipment. We have low doc co…" at bounding box center [298, 289] width 525 height 74
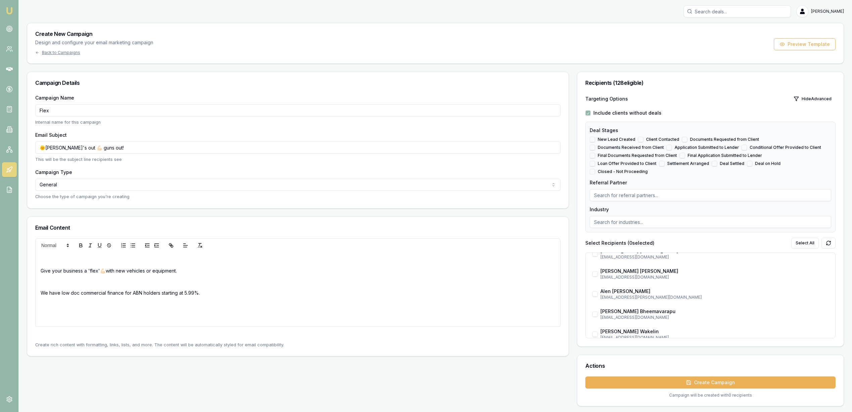
click at [46, 307] on p at bounding box center [298, 304] width 515 height 7
click at [42, 282] on p at bounding box center [298, 281] width 515 height 7
click at [41, 307] on p at bounding box center [298, 304] width 515 height 7
click at [172, 319] on div "Give your business a 'flex'💪🏻with new vehicles or equipment. We have low doc co…" at bounding box center [298, 295] width 525 height 86
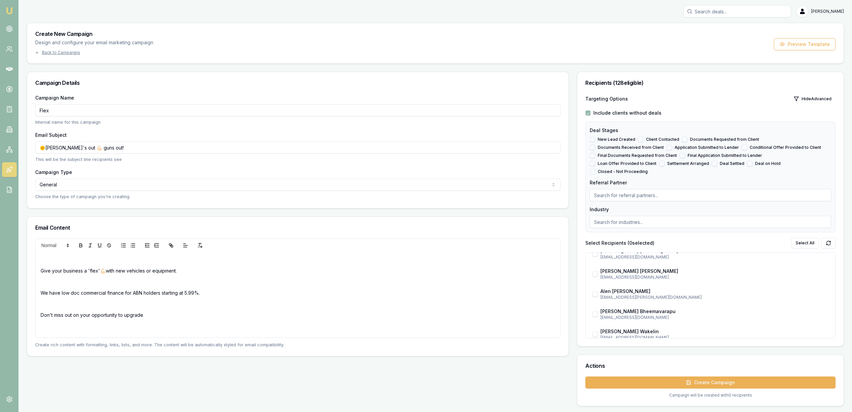
click at [150, 315] on p "Don't miss out on your opportunity to upgrade" at bounding box center [298, 315] width 515 height 7
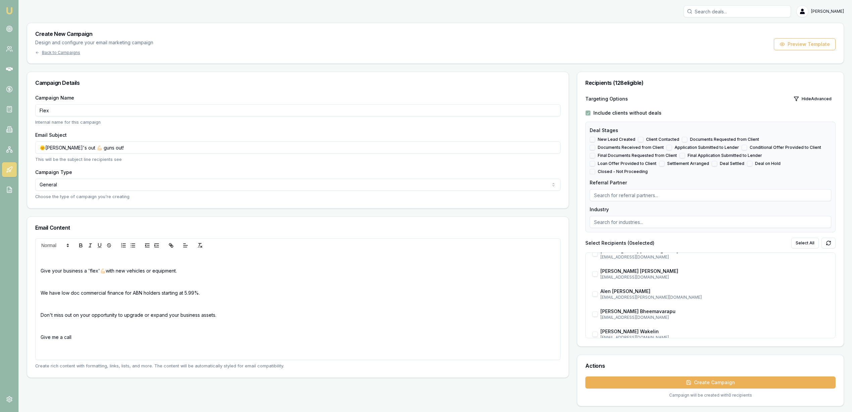
drag, startPoint x: 41, startPoint y: 271, endPoint x: 107, endPoint y: 339, distance: 94.6
click at [107, 339] on div "Give your business a 'flex'💪🏻with new vehicles or equipment. We have low doc co…" at bounding box center [298, 306] width 525 height 108
click at [86, 334] on p "Give me a call" at bounding box center [298, 337] width 515 height 7
drag, startPoint x: 81, startPoint y: 339, endPoint x: 40, endPoint y: 336, distance: 41.4
click at [40, 336] on div "Give your business a 'flex'💪🏻with new vehicles or equipment. We have low doc co…" at bounding box center [298, 306] width 525 height 108
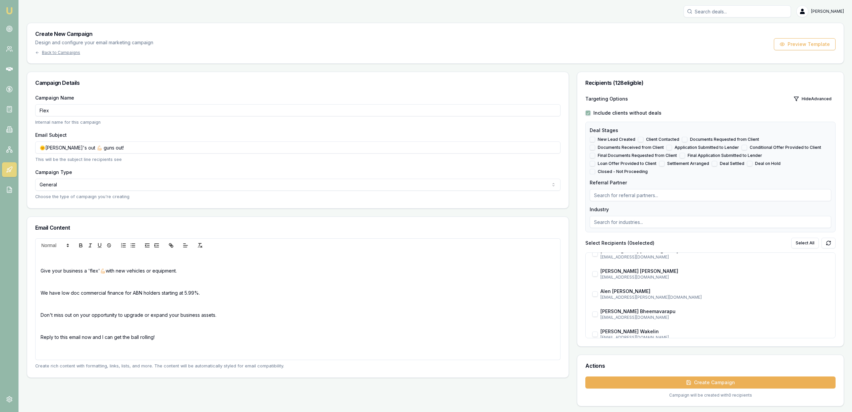
click at [373, 319] on div "Give your business a 'flex'💪🏻with new vehicles or equipment. We have low doc co…" at bounding box center [298, 306] width 525 height 108
click at [812, 42] on button "Preview Template" at bounding box center [805, 44] width 62 height 12
click at [41, 269] on p "Give your business a 'flex'💪🏻with new vehicles or equipment." at bounding box center [298, 270] width 515 height 7
click at [103, 270] on p "Come out of the winter cold and give your business a 'flex'💪🏻with new vehicles …" at bounding box center [298, 270] width 515 height 7
drag, startPoint x: 108, startPoint y: 270, endPoint x: 44, endPoint y: 266, distance: 64.2
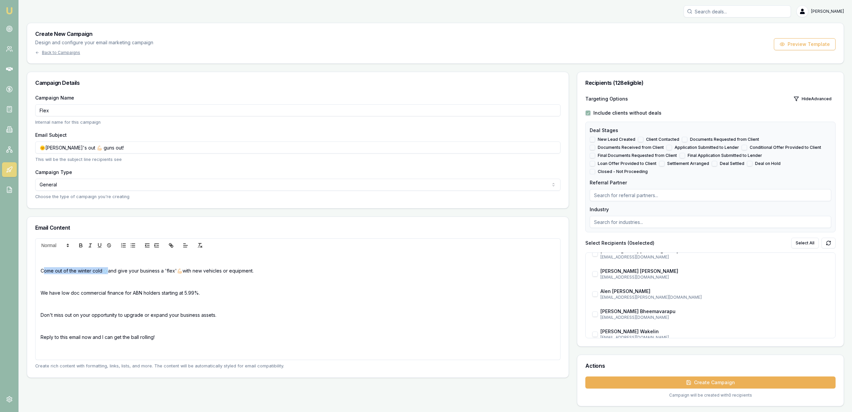
click at [44, 266] on div "Come out of the winter cold❄️and give your business a 'flex'💪🏻with new vehicles…" at bounding box center [298, 306] width 525 height 108
click at [55, 269] on p "Spring into the sunnier season and give your business a 'flex'💪🏻with new vehicl…" at bounding box center [298, 270] width 515 height 7
drag, startPoint x: 107, startPoint y: 269, endPoint x: 89, endPoint y: 271, distance: 18.5
click at [90, 272] on p "Spring into the sunnier season and give your business a 'flex'💪🏻with new vehicl…" at bounding box center [298, 270] width 515 height 7
drag, startPoint x: 793, startPoint y: 37, endPoint x: 774, endPoint y: 49, distance: 22.7
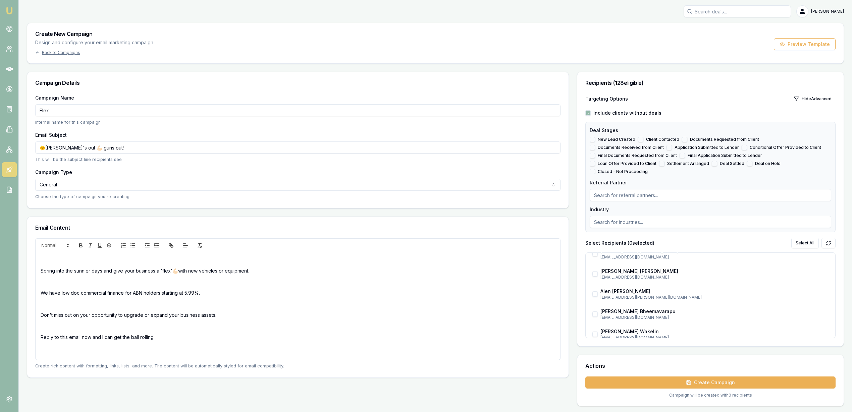
click at [793, 37] on div "Create New Campaign Design and configure your email marketing campaign Back to …" at bounding box center [435, 43] width 816 height 40
click at [793, 46] on button "Preview Template" at bounding box center [805, 44] width 62 height 12
click at [761, 377] on button "Create Campaign" at bounding box center [710, 383] width 250 height 12
